Goal: Navigation & Orientation: Find specific page/section

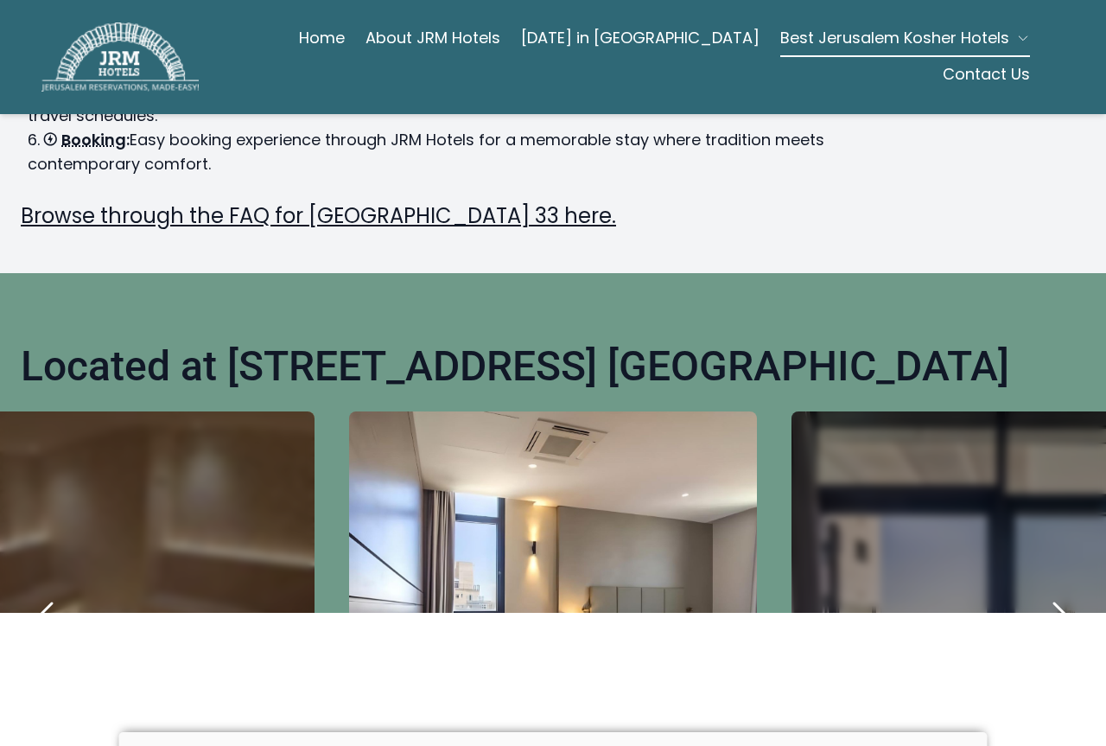
scroll to position [864, 0]
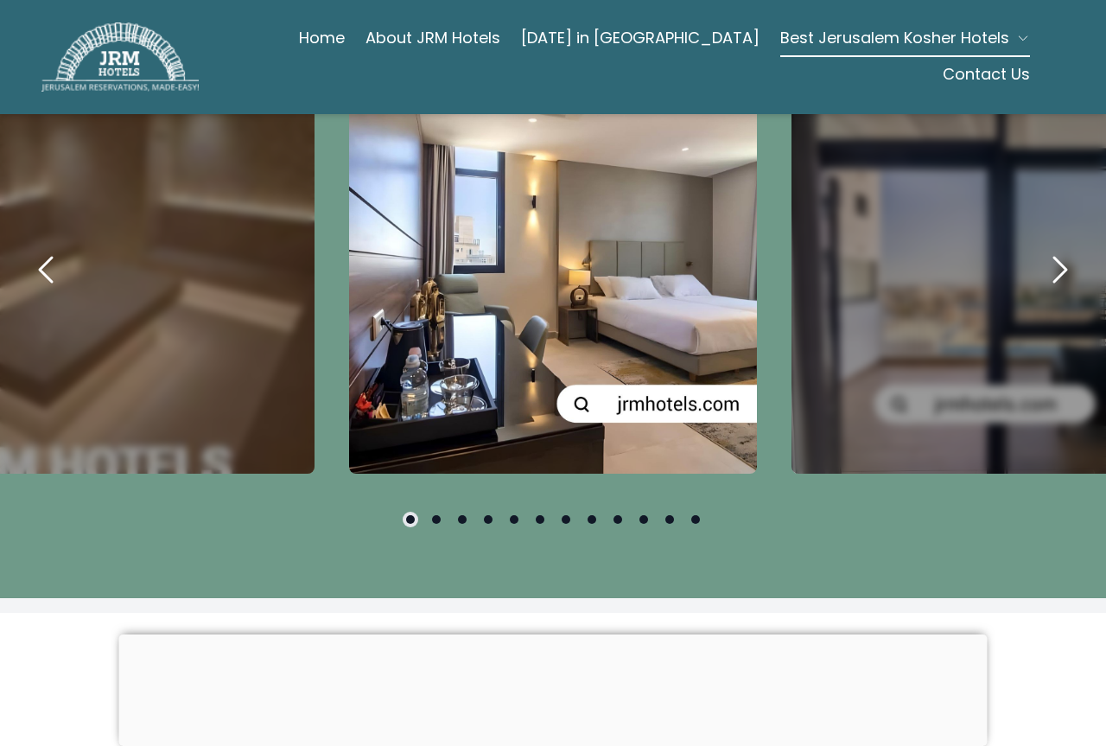
click at [632, 385] on div "carousel-slider" at bounding box center [553, 270] width 408 height 408
click at [1057, 249] on icon "next" at bounding box center [1059, 269] width 41 height 41
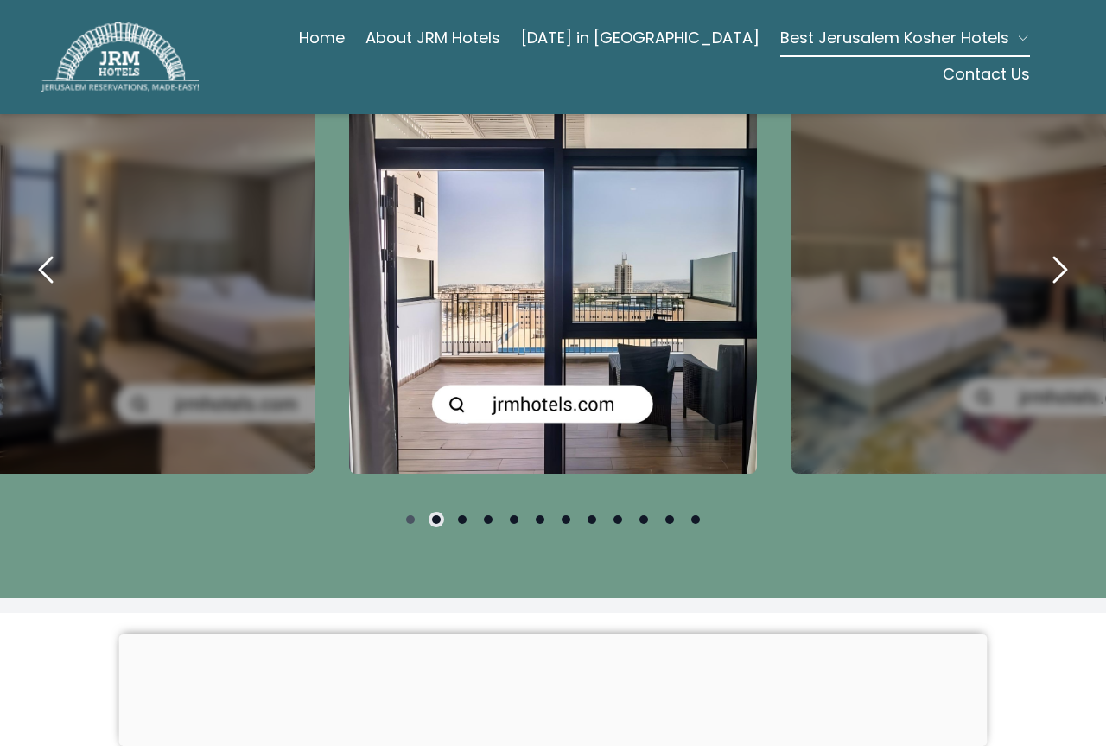
click at [1057, 249] on icon "next" at bounding box center [1059, 269] width 41 height 41
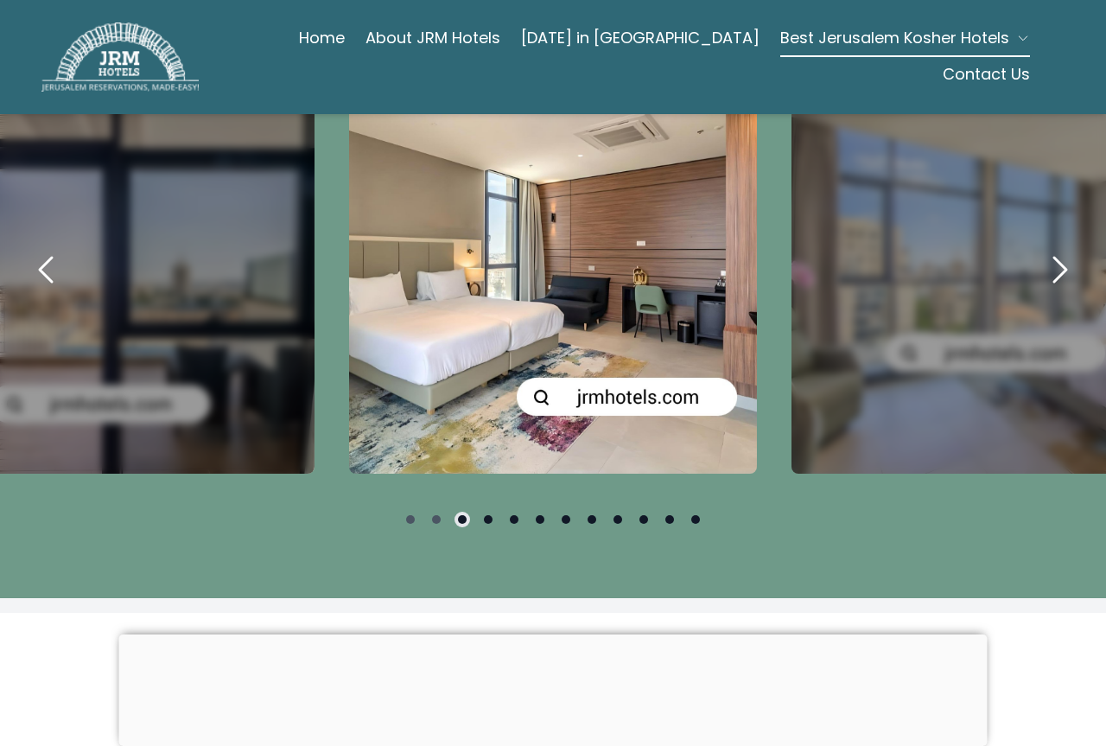
click at [1057, 249] on icon "next" at bounding box center [1059, 269] width 41 height 41
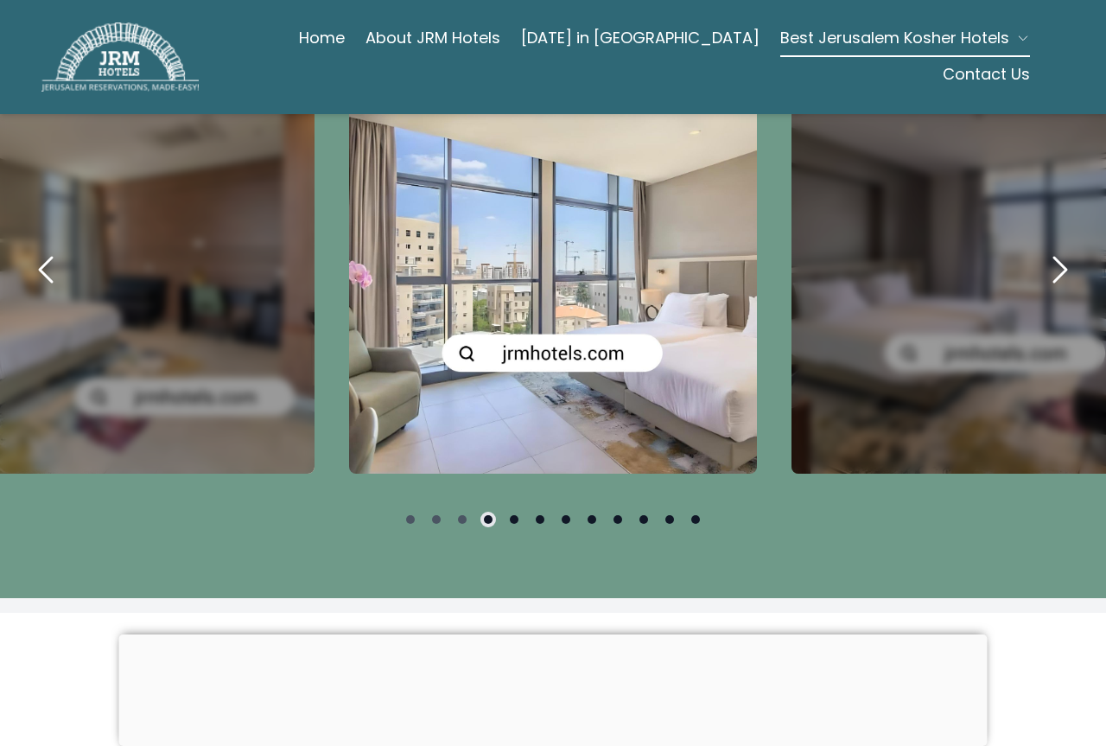
click at [1057, 249] on icon "next" at bounding box center [1059, 269] width 41 height 41
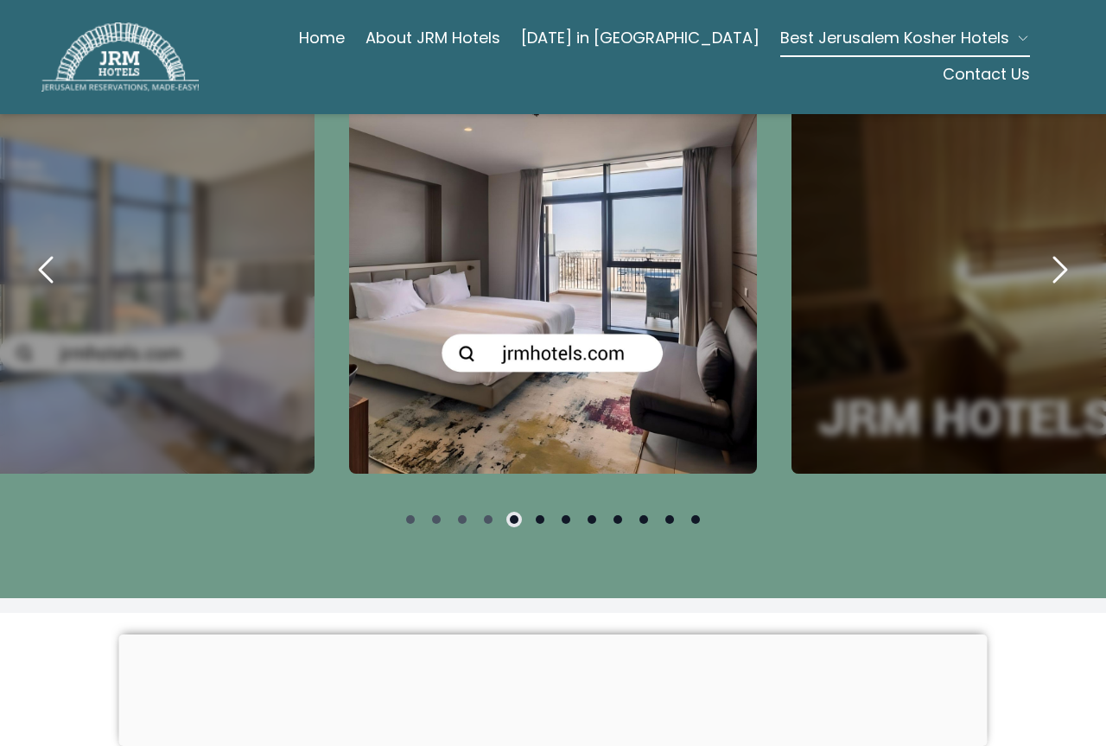
click at [1057, 249] on icon "next" at bounding box center [1059, 269] width 41 height 41
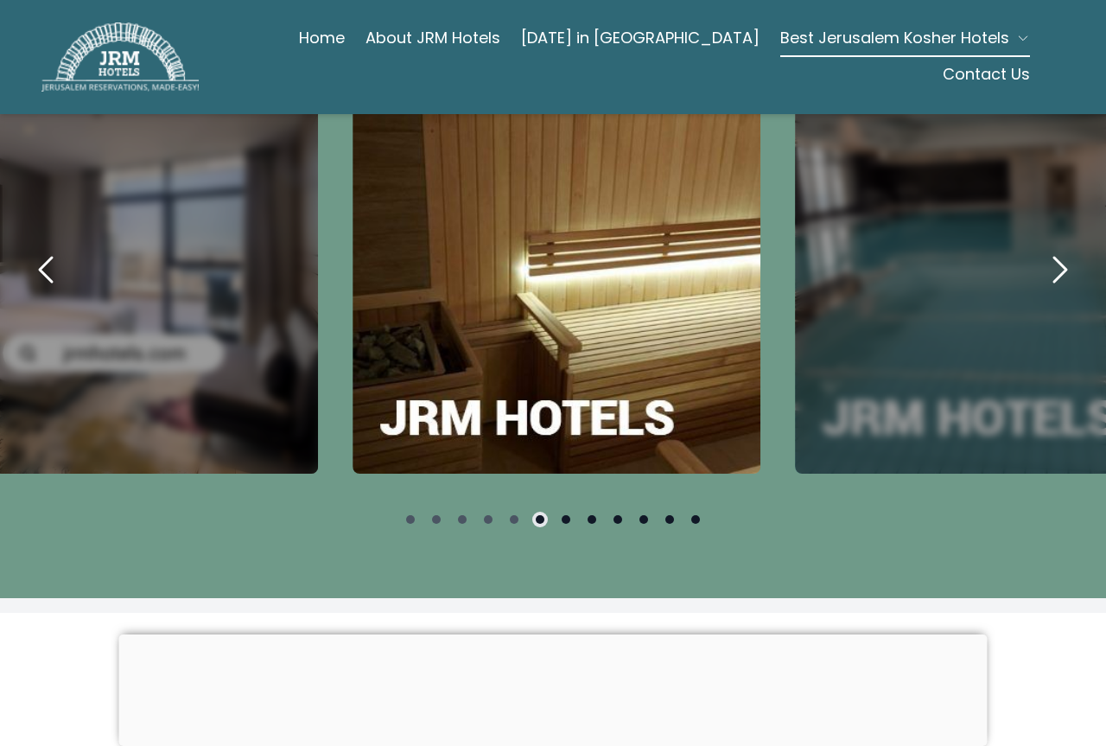
click at [1057, 249] on icon "next" at bounding box center [1059, 269] width 41 height 41
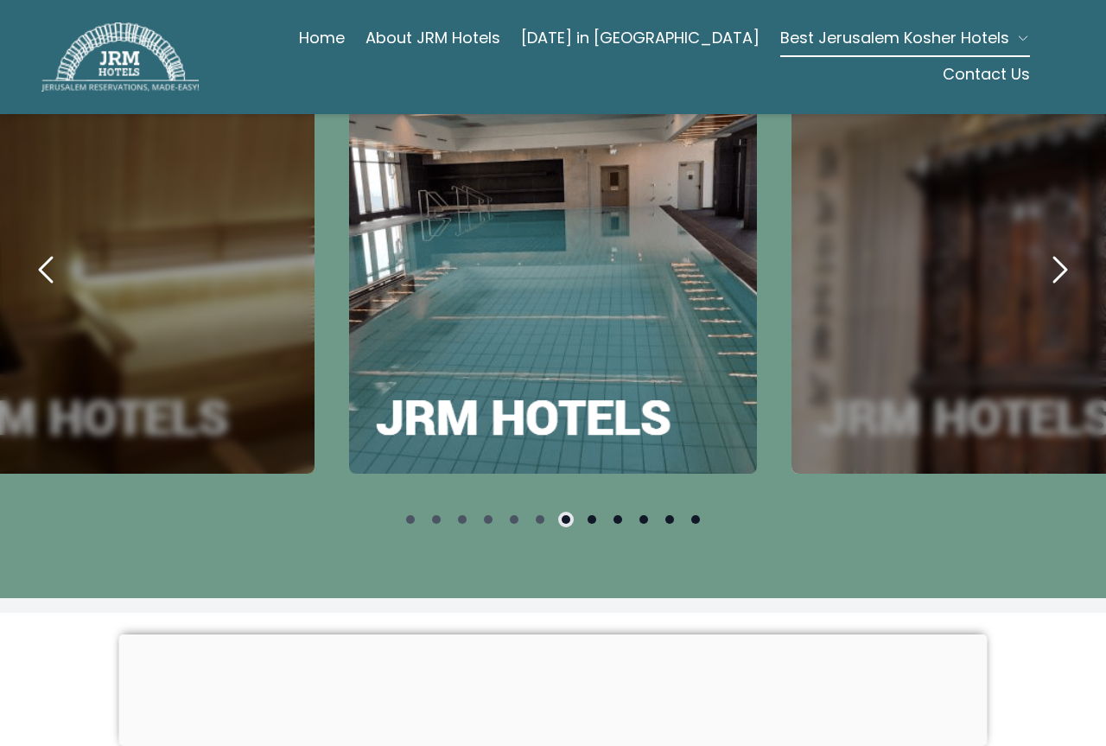
click at [1031, 281] on div "carousel-slider" at bounding box center [996, 270] width 408 height 408
click at [1042, 249] on icon "next" at bounding box center [1059, 269] width 41 height 41
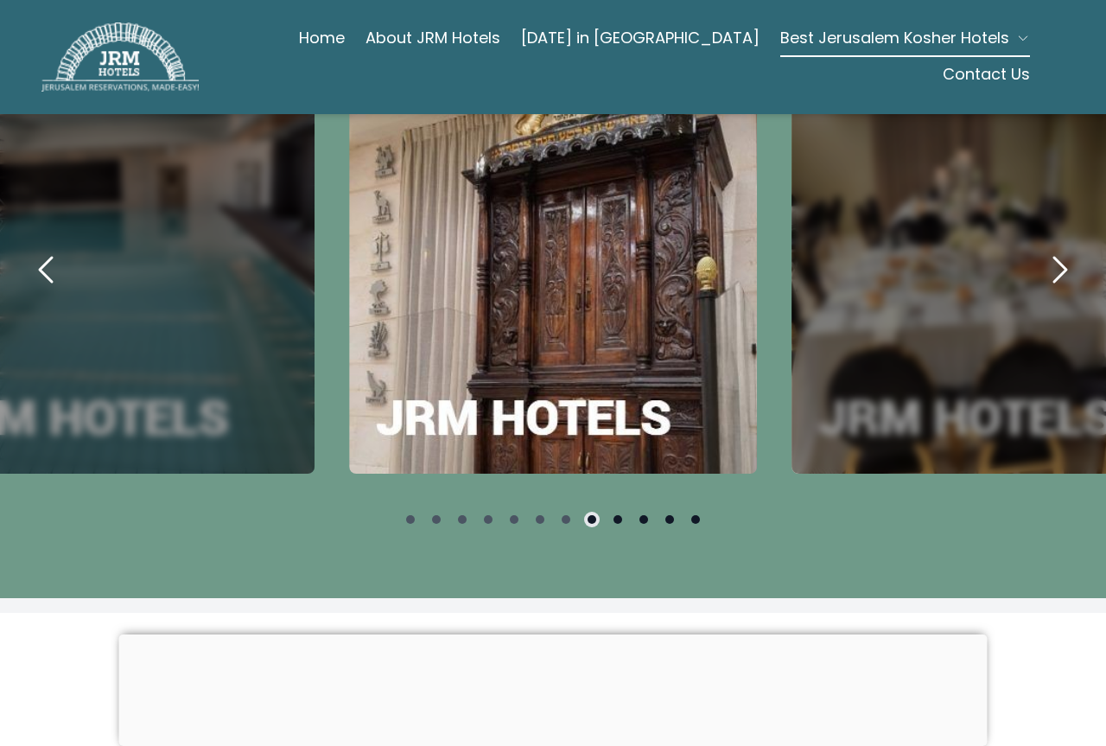
click at [1042, 249] on icon "next" at bounding box center [1059, 269] width 41 height 41
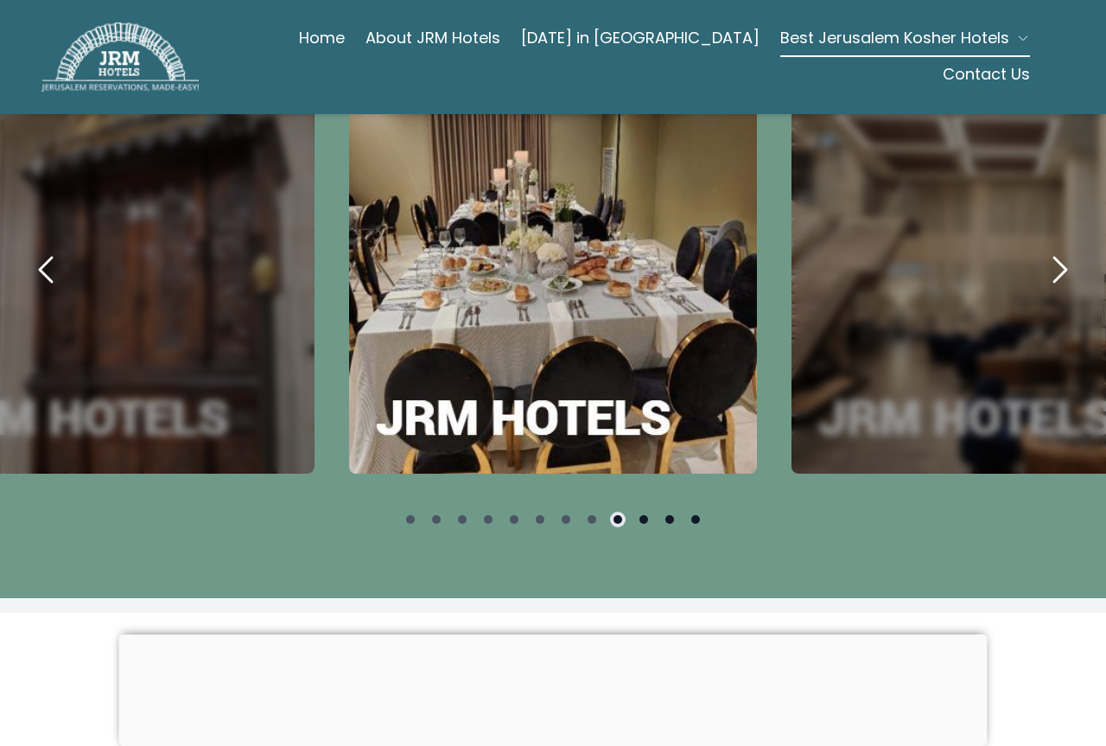
click at [1042, 249] on icon "next" at bounding box center [1059, 269] width 41 height 41
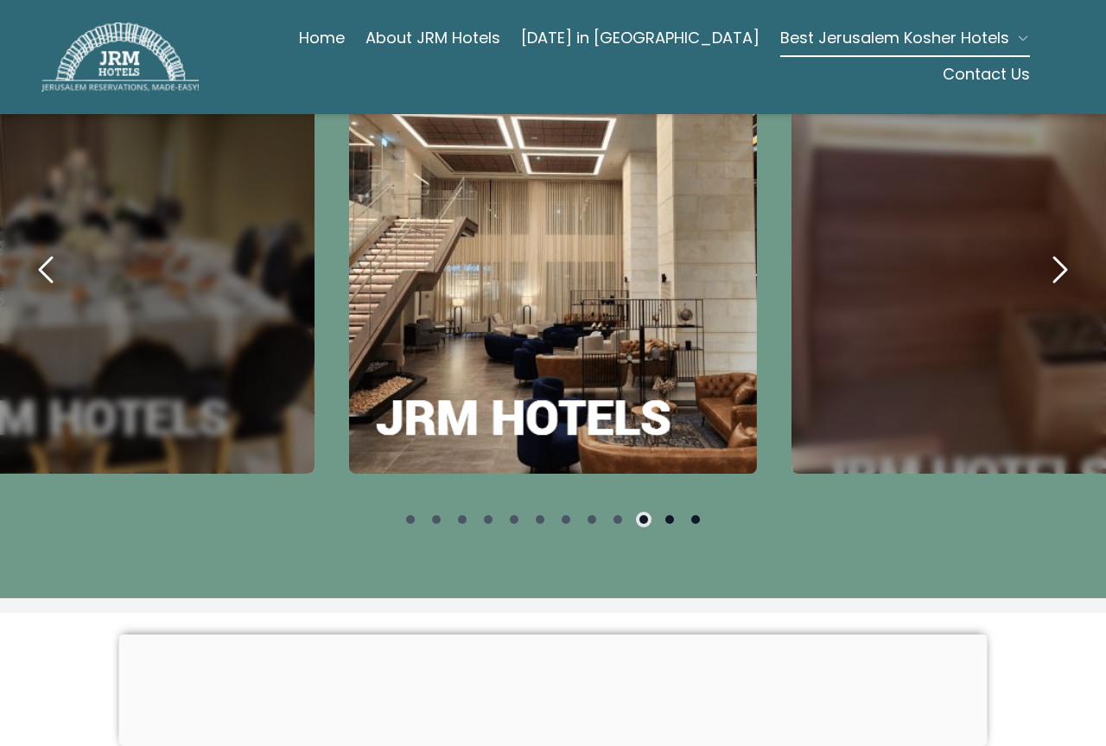
click at [1042, 249] on icon "next" at bounding box center [1059, 269] width 41 height 41
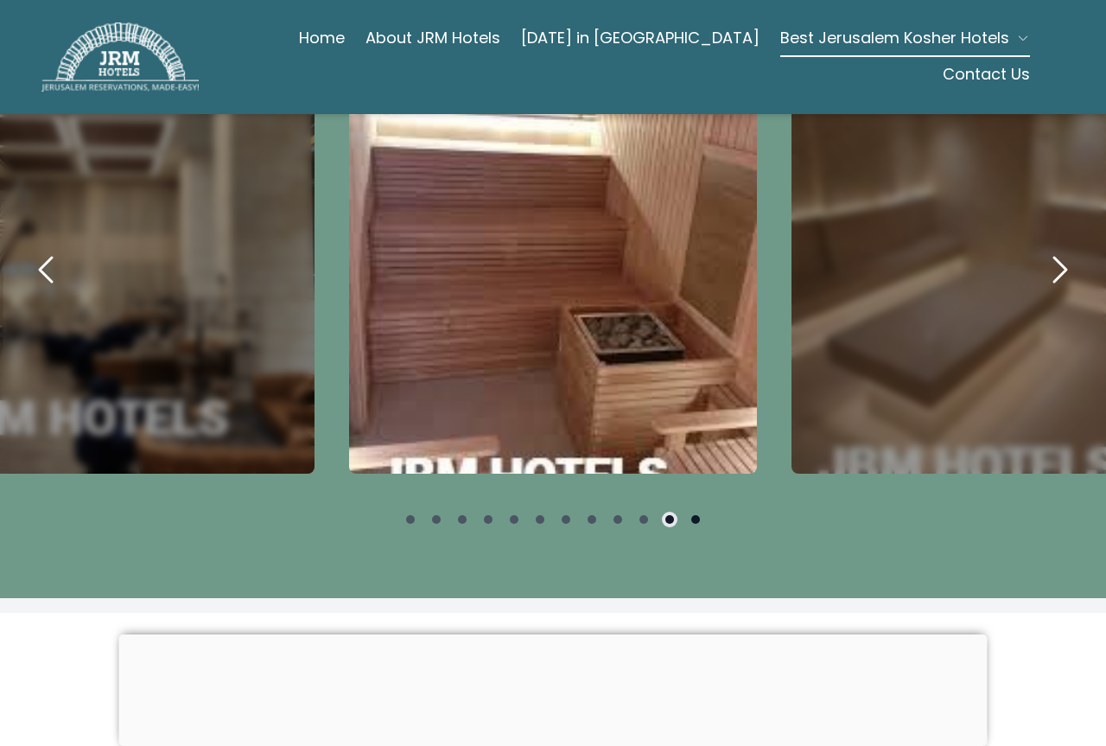
click at [1042, 249] on icon "next" at bounding box center [1059, 269] width 41 height 41
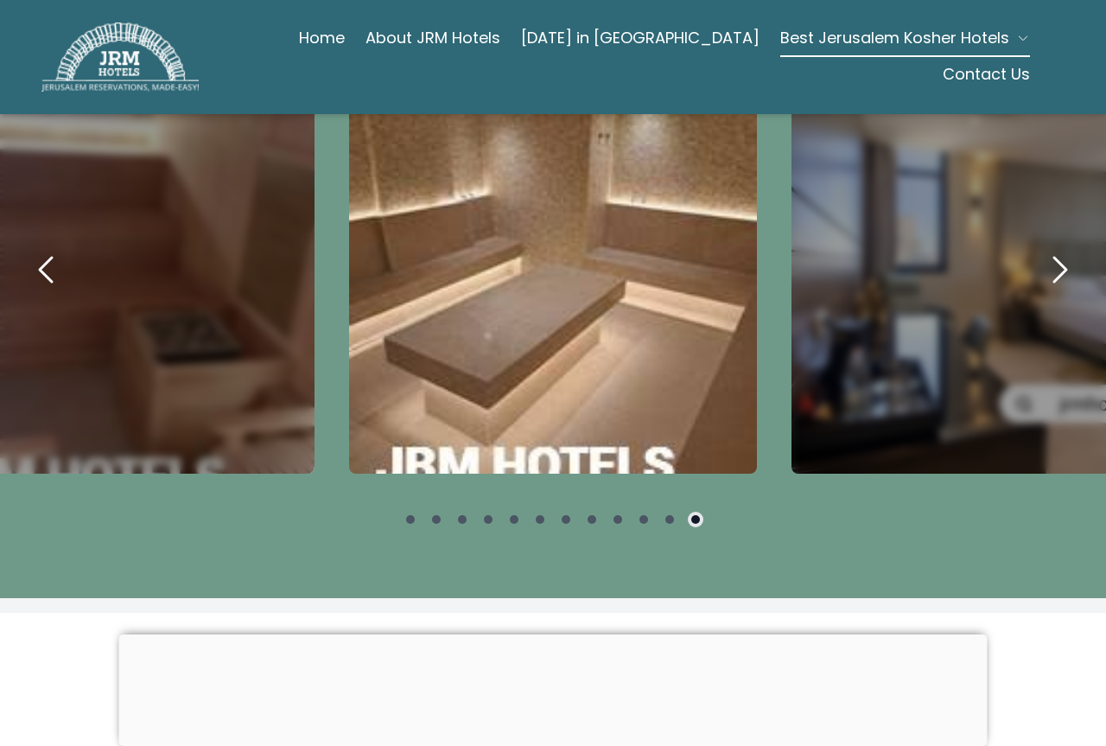
click at [1042, 249] on icon "next" at bounding box center [1059, 269] width 41 height 41
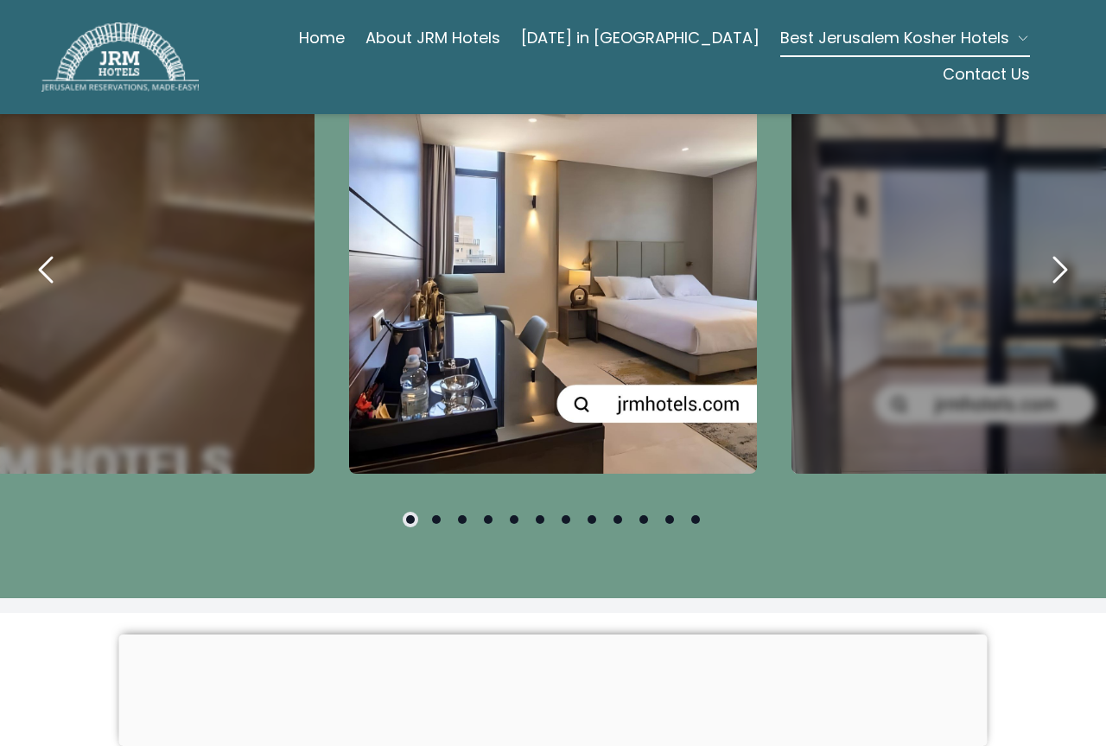
click at [1042, 249] on icon "next" at bounding box center [1059, 269] width 41 height 41
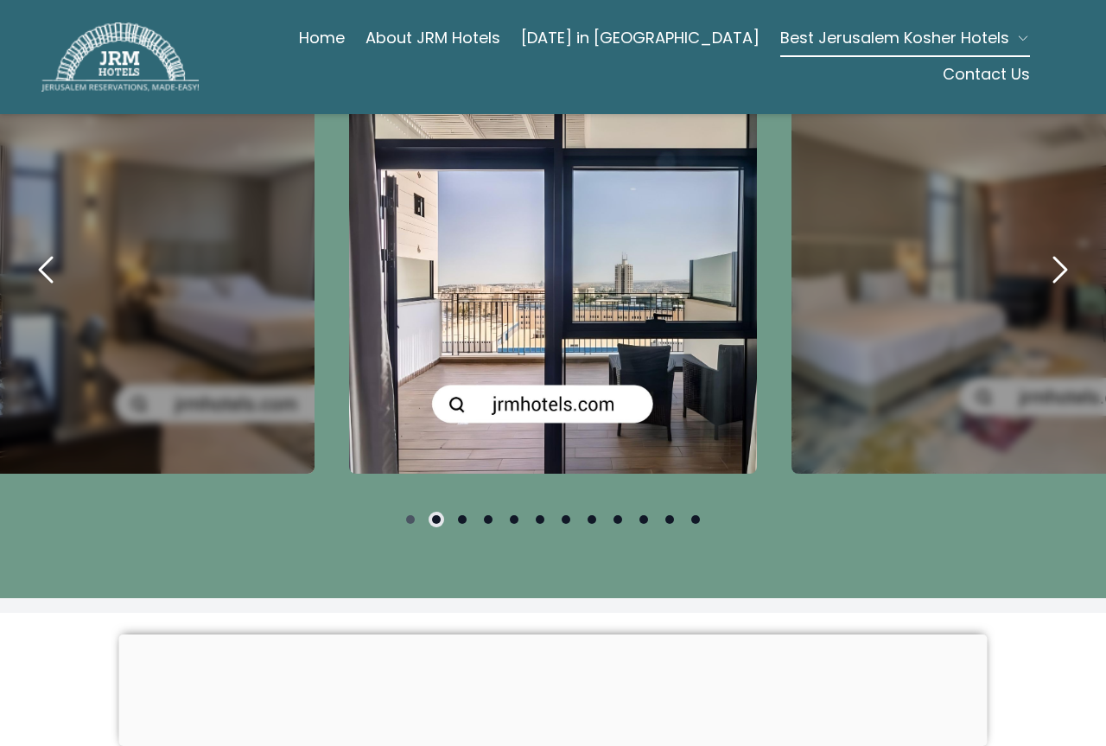
click at [1046, 249] on icon "next" at bounding box center [1059, 269] width 41 height 41
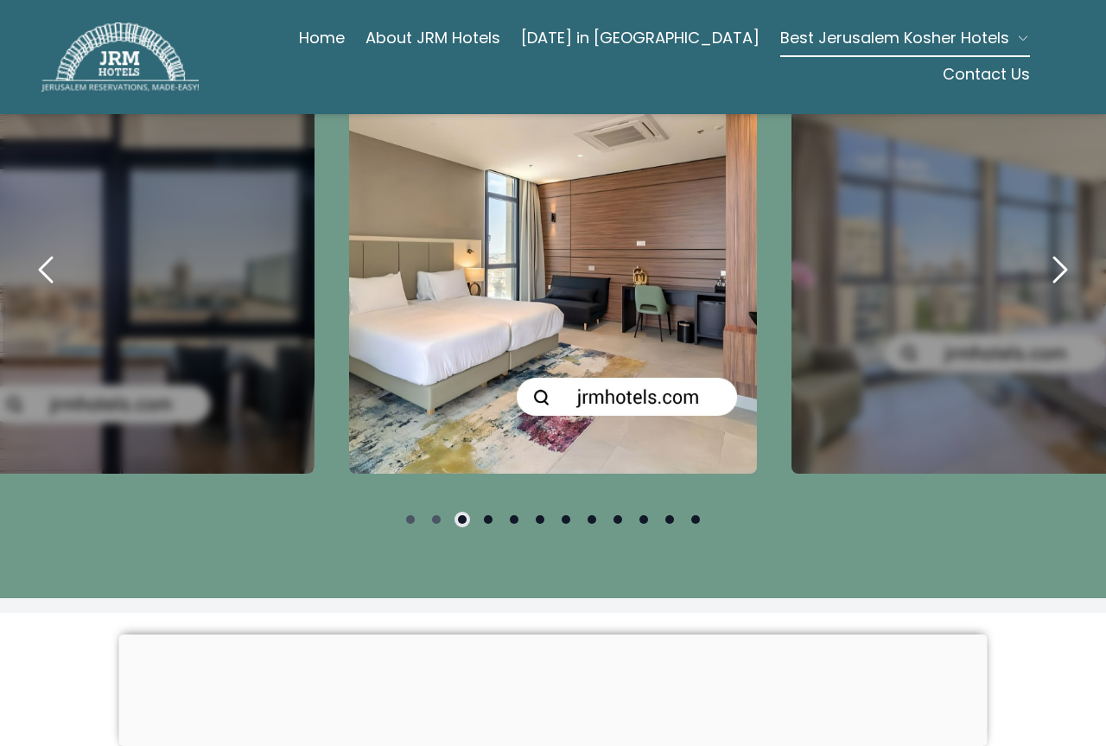
click at [1030, 261] on button "next" at bounding box center [1059, 269] width 59 height 59
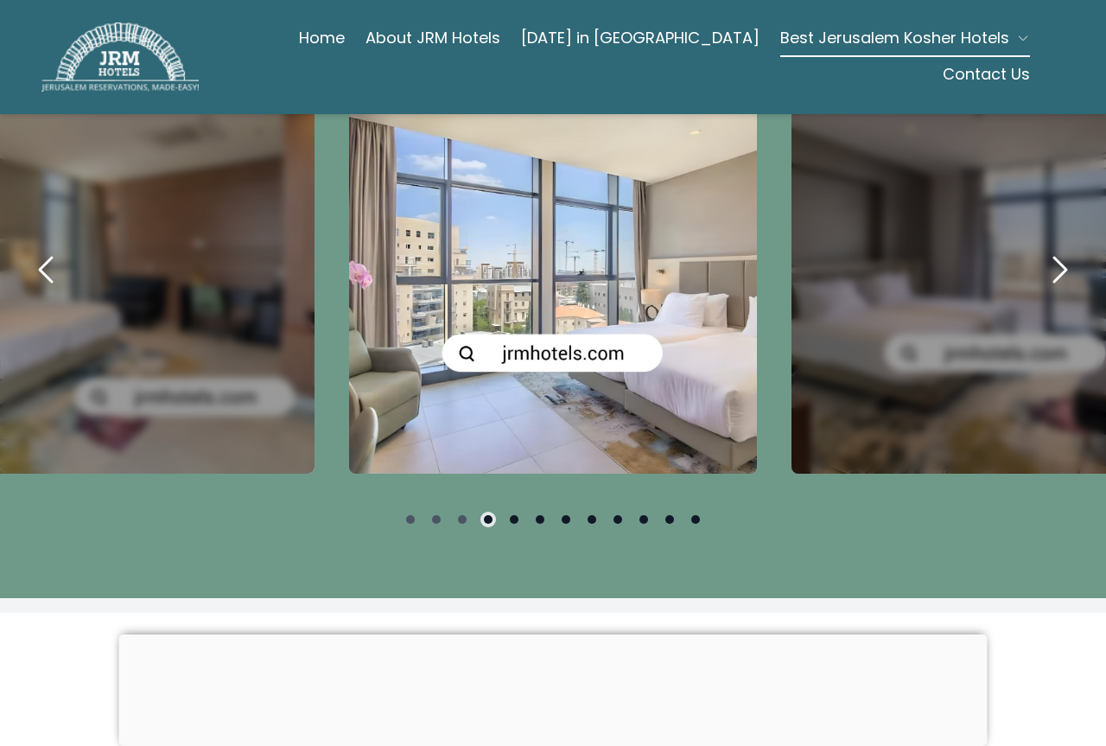
click at [1030, 261] on button "next" at bounding box center [1059, 269] width 59 height 59
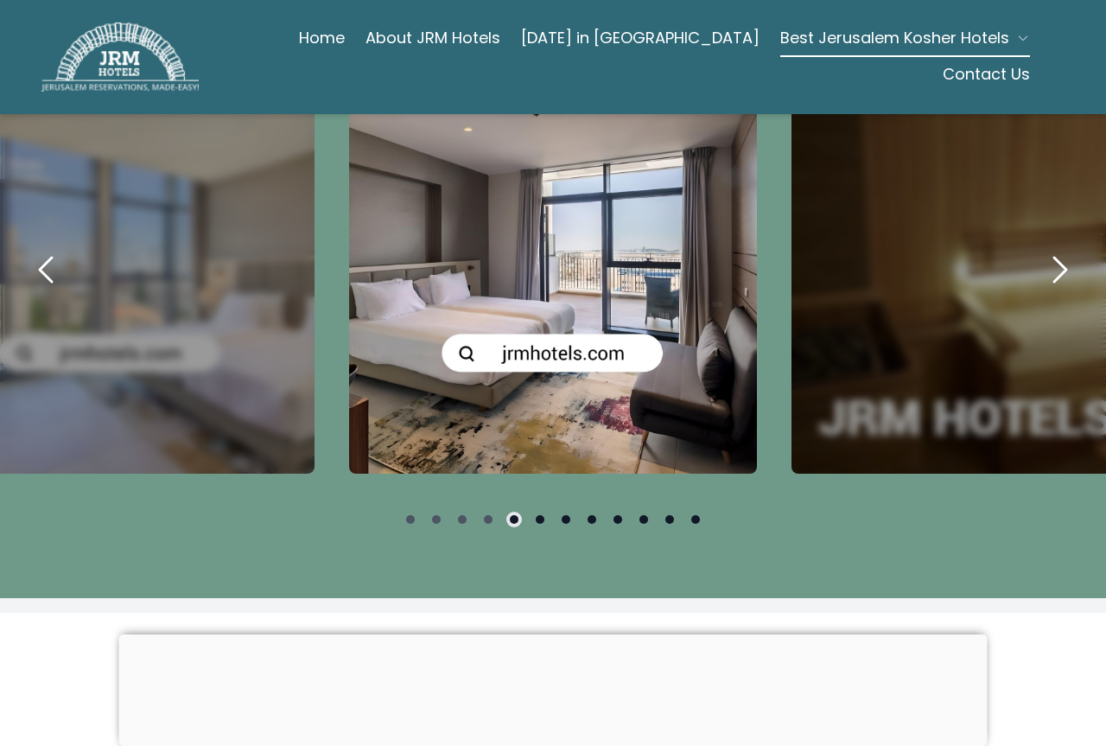
click at [1030, 261] on button "next" at bounding box center [1059, 269] width 59 height 59
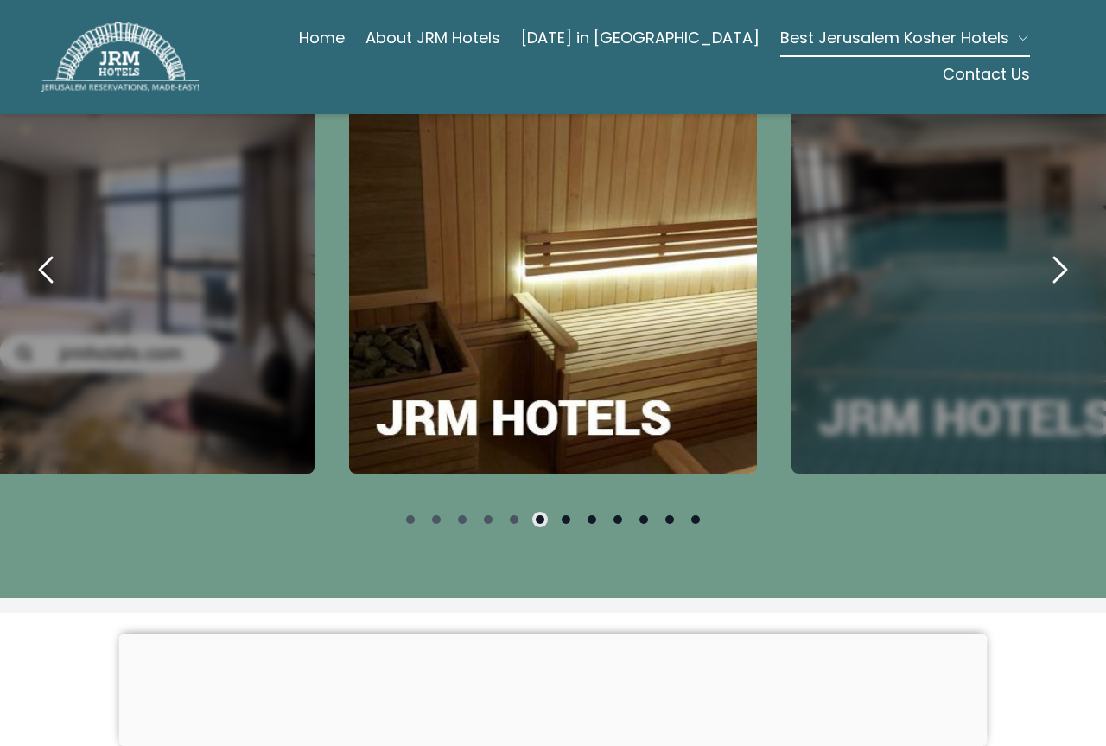
click at [1030, 261] on button "next" at bounding box center [1059, 269] width 59 height 59
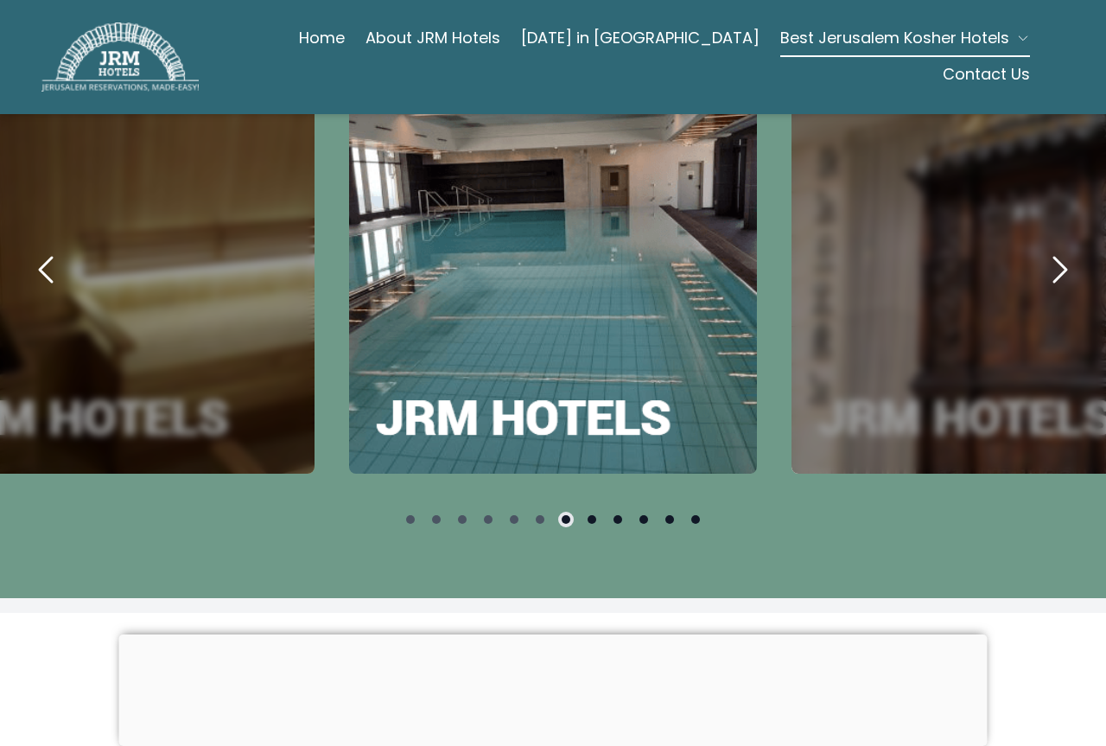
click at [1030, 261] on button "next" at bounding box center [1059, 269] width 59 height 59
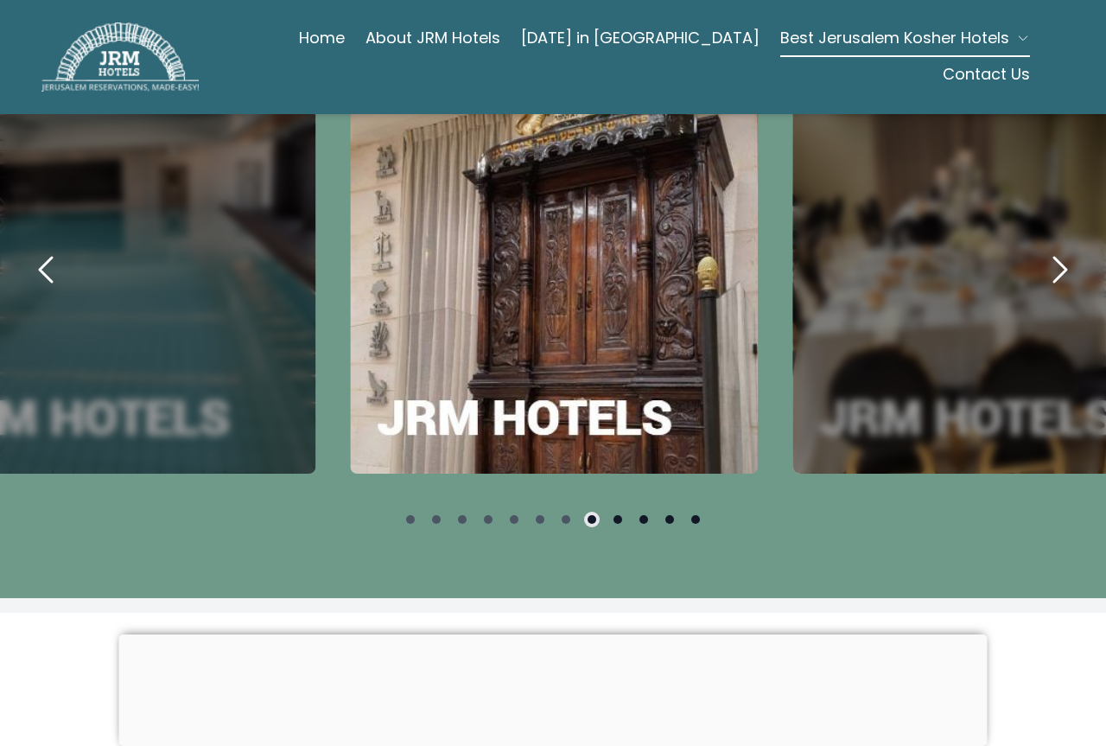
click at [1030, 261] on button "next" at bounding box center [1059, 269] width 59 height 59
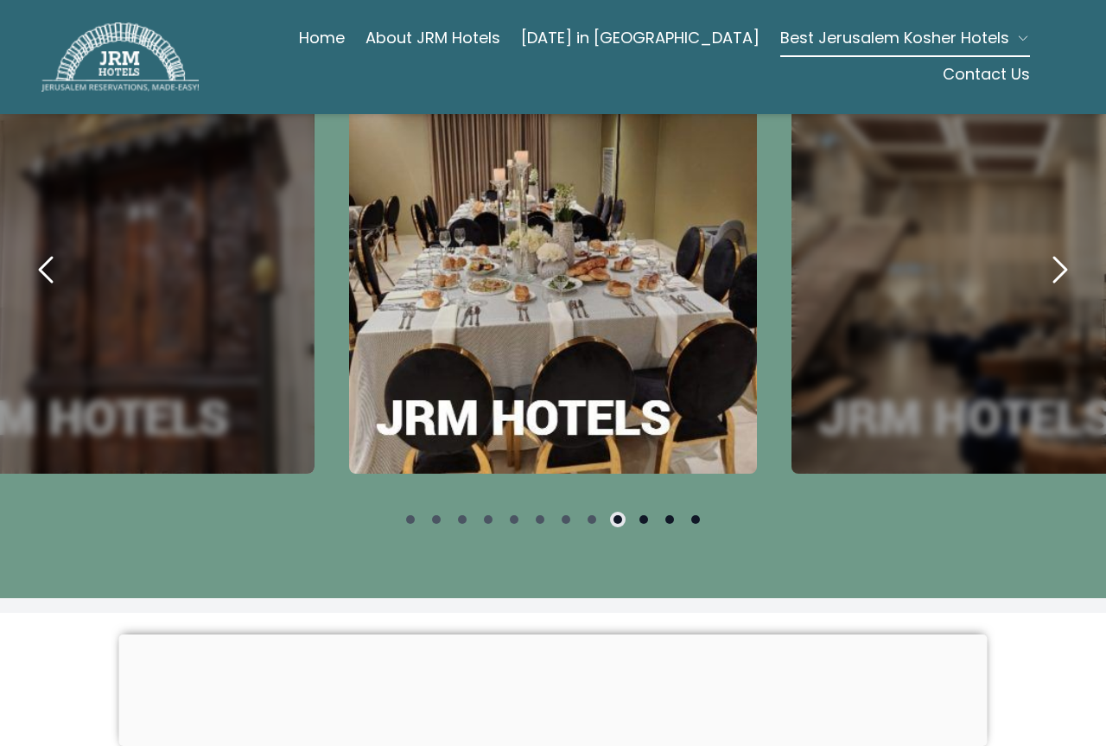
click at [1030, 261] on button "next" at bounding box center [1059, 269] width 59 height 59
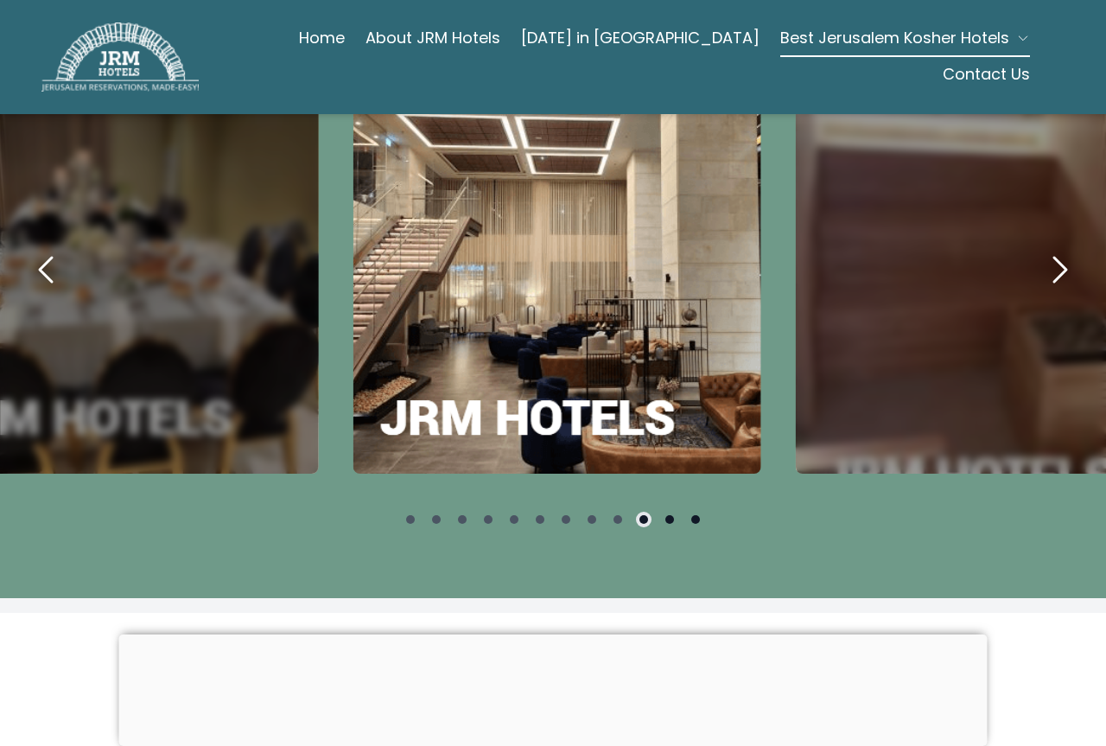
click at [1030, 261] on button "next" at bounding box center [1059, 269] width 59 height 59
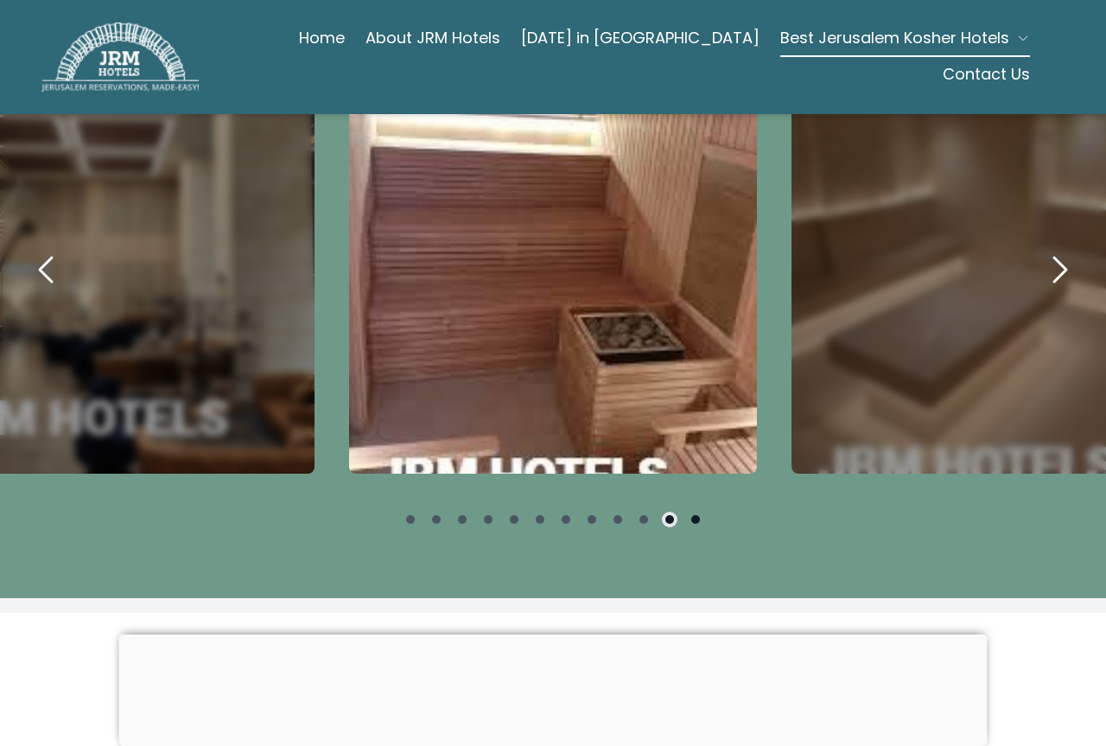
click at [1030, 261] on button "next" at bounding box center [1059, 269] width 59 height 59
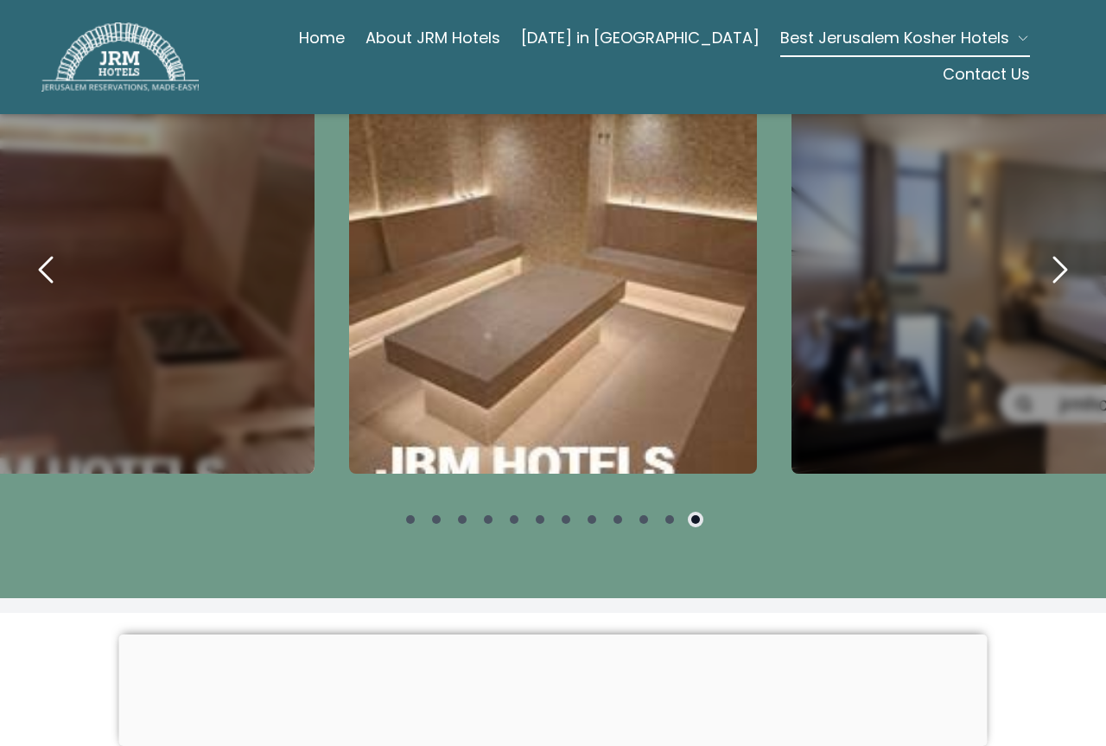
click at [1030, 261] on button "next" at bounding box center [1059, 269] width 59 height 59
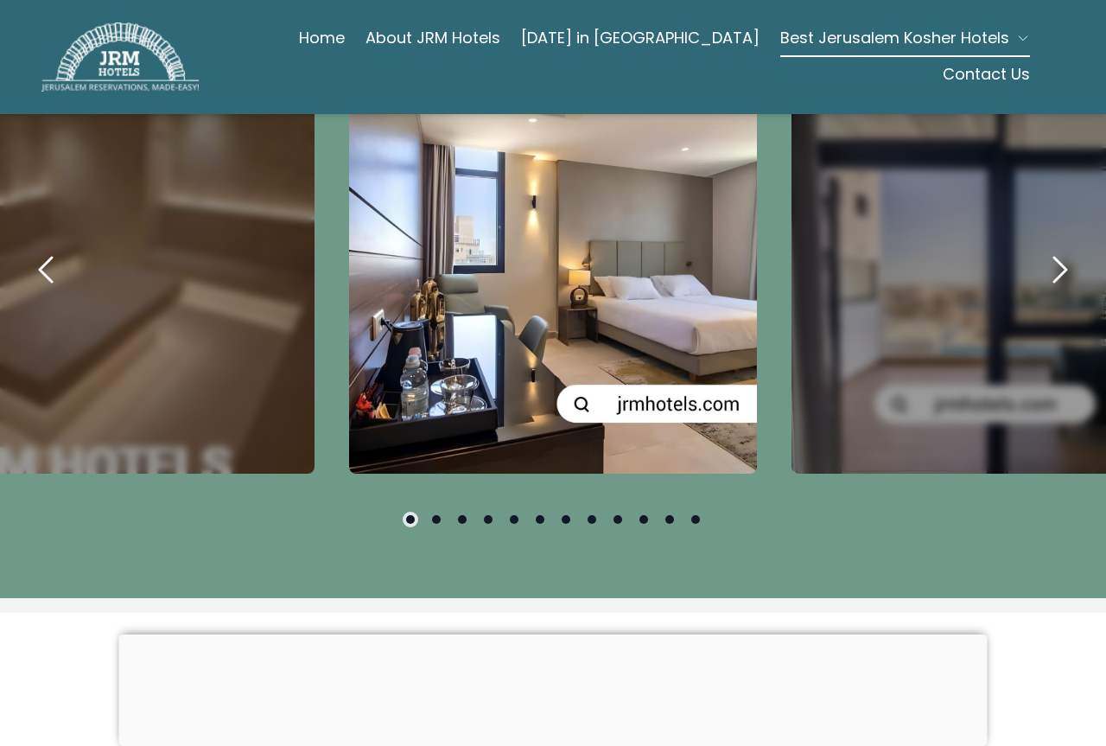
click at [1030, 261] on button "next" at bounding box center [1059, 269] width 59 height 59
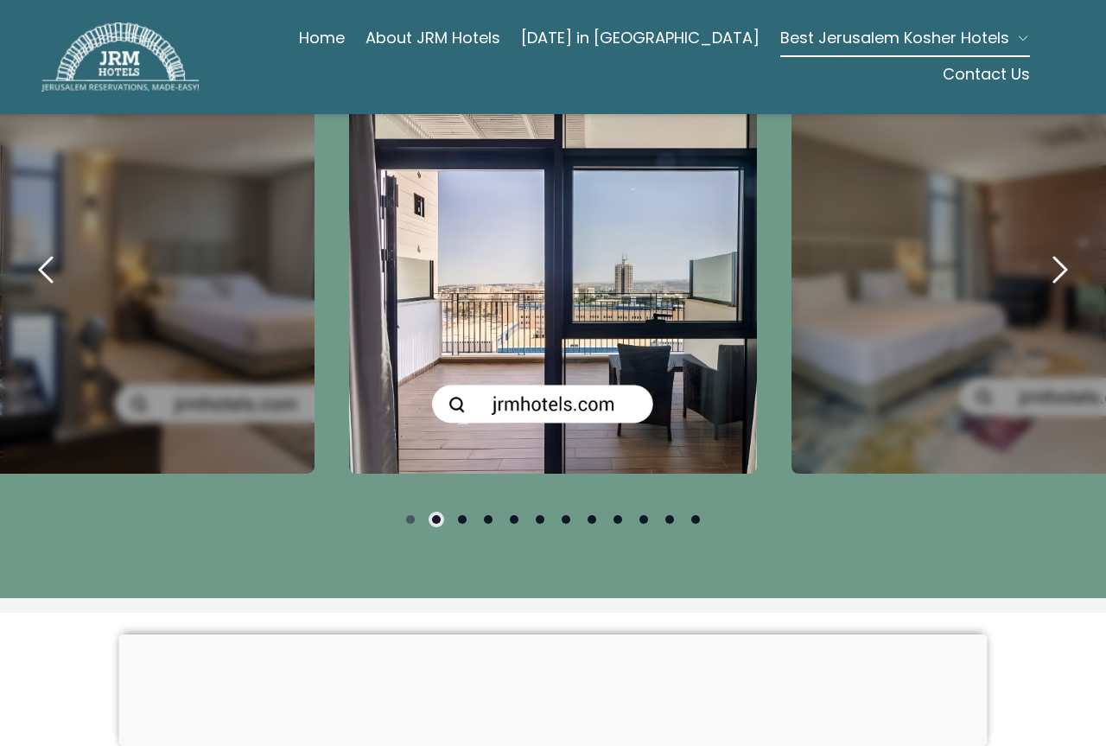
click at [1030, 261] on button "next" at bounding box center [1059, 269] width 59 height 59
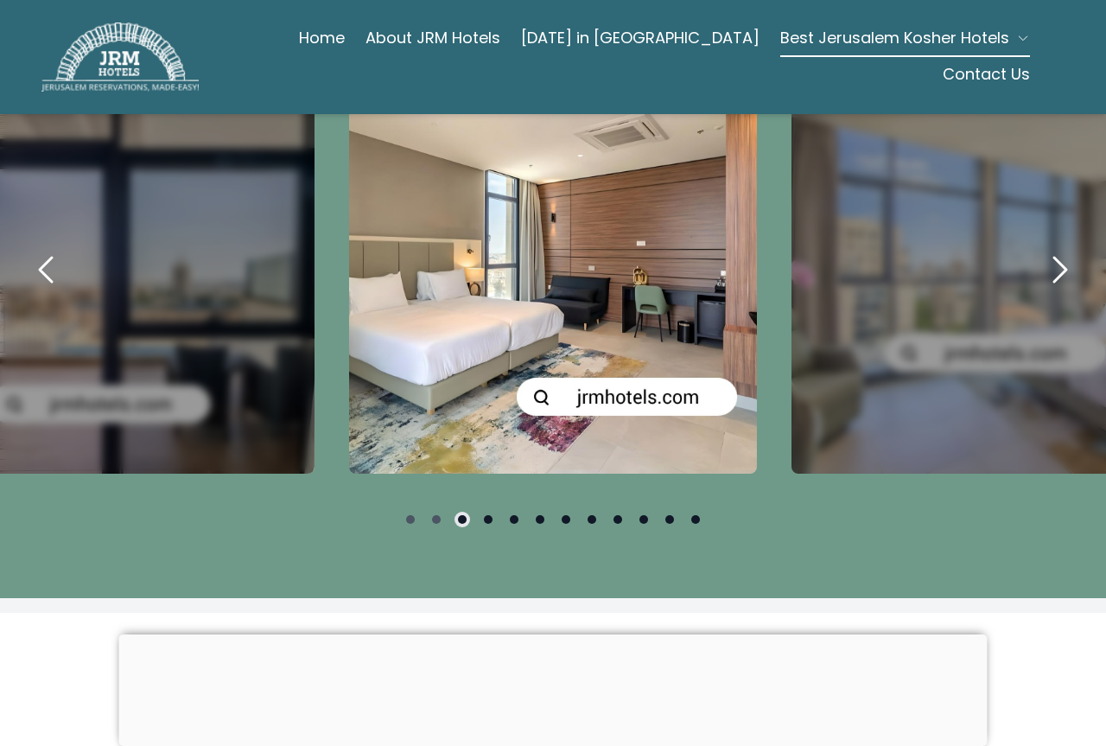
click at [1030, 261] on button "next" at bounding box center [1059, 269] width 59 height 59
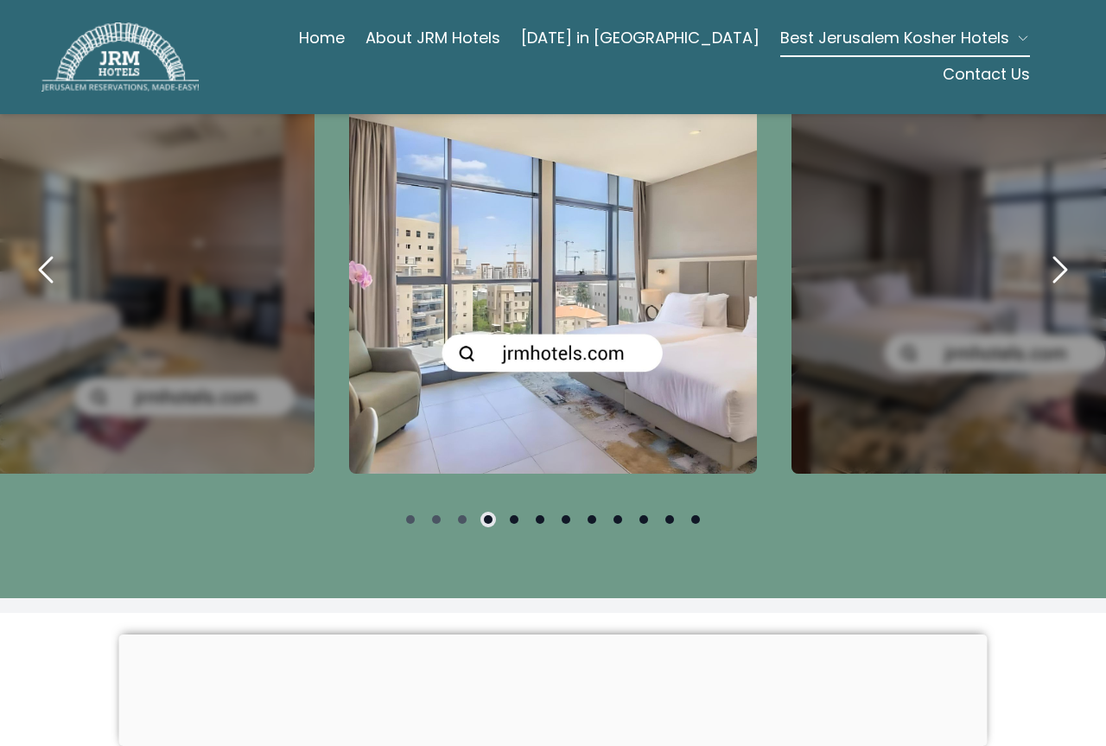
click at [1030, 261] on button "next" at bounding box center [1059, 269] width 59 height 59
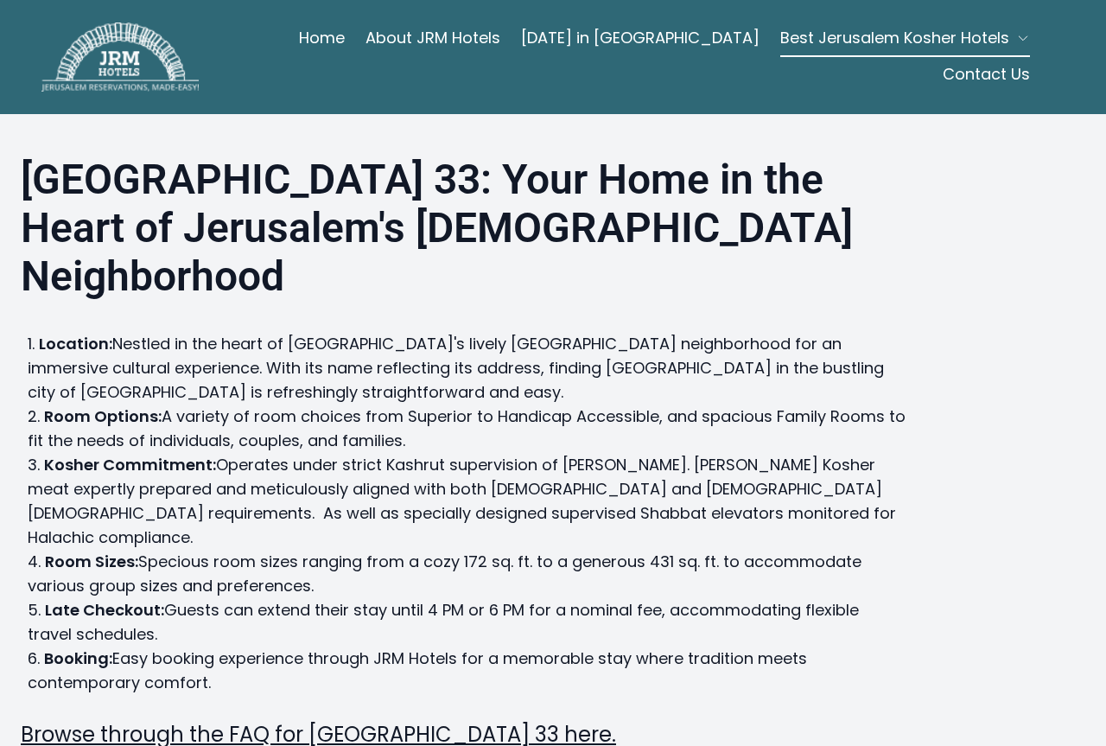
click at [154, 60] on img at bounding box center [119, 56] width 157 height 69
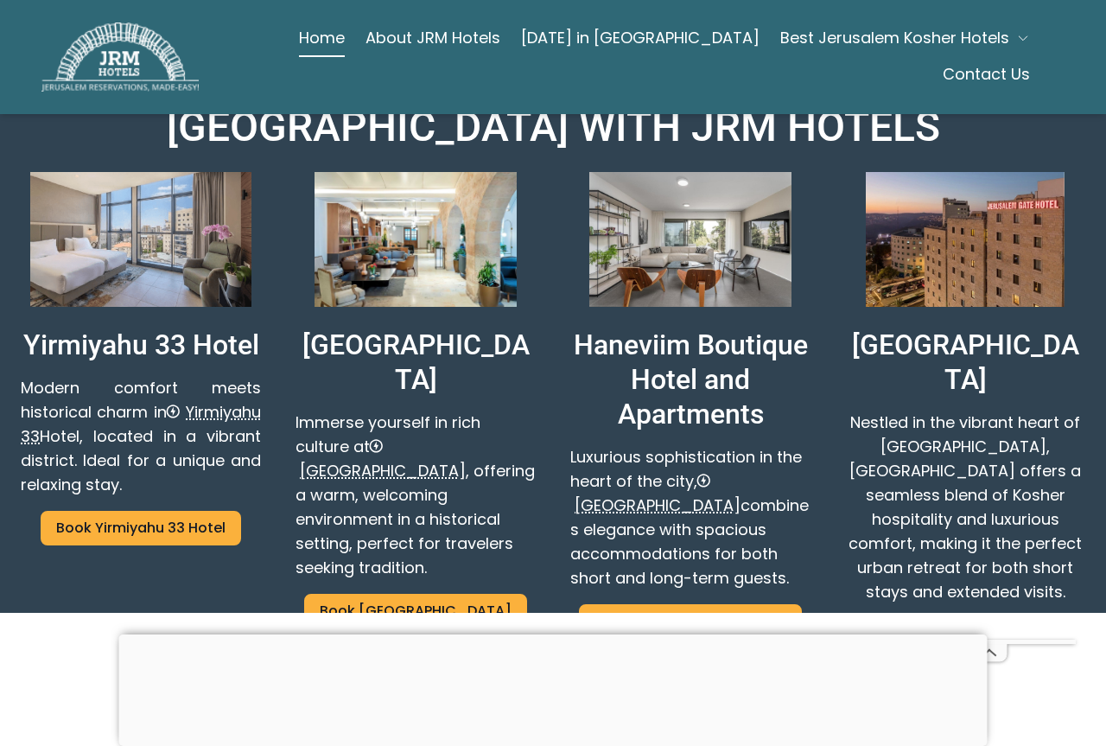
scroll to position [864, 0]
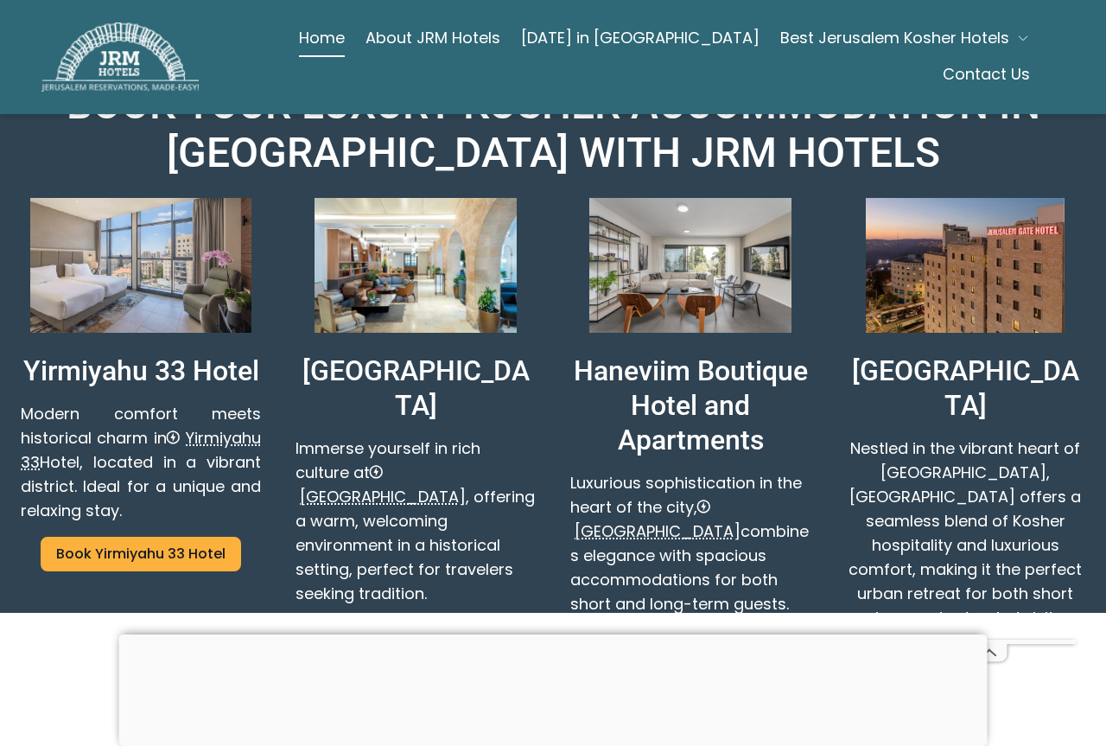
click at [1068, 80] on div "Home About JRM Hotels Shavuot in Jerusalem Best Jerusalem Kosher Hotels Contact…" at bounding box center [553, 57] width 1106 height 114
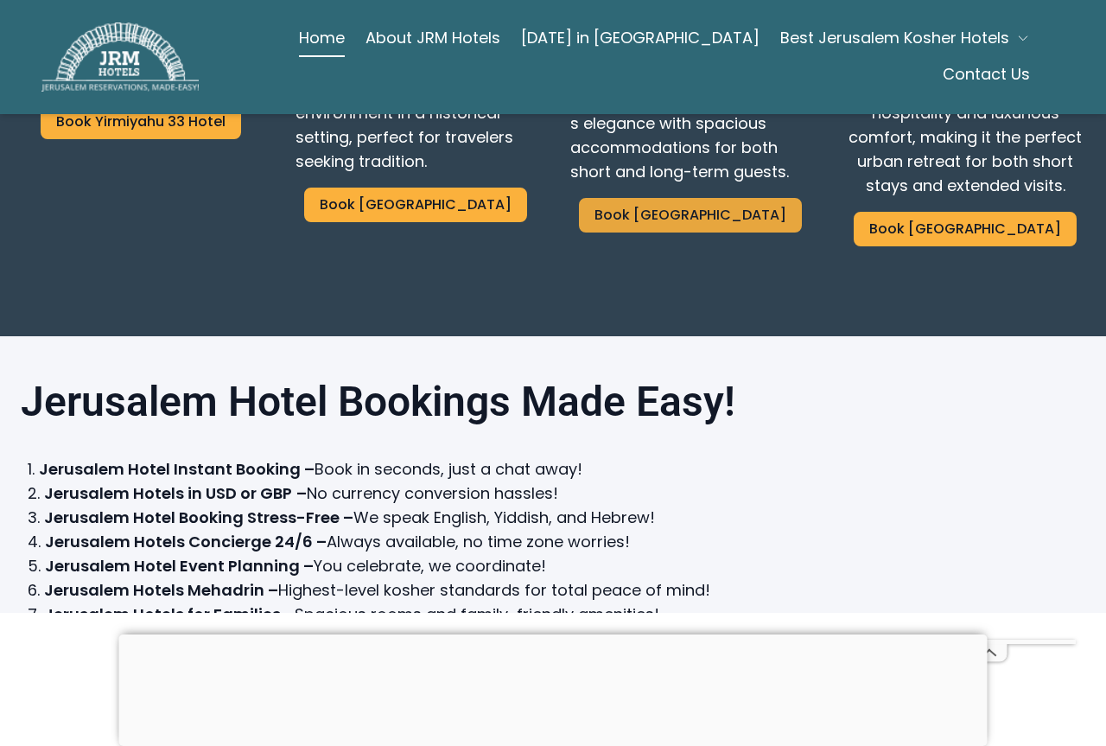
scroll to position [1469, 0]
